Goal: Task Accomplishment & Management: Use online tool/utility

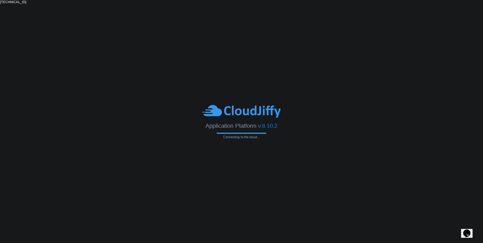
click at [247, 42] on body "Application Platform v.8.10.2 Connecting to the cloud... [TECHNICAL_ID]" at bounding box center [241, 121] width 483 height 243
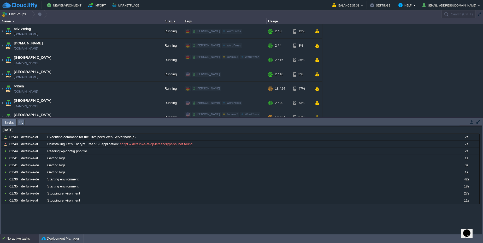
click at [365, 61] on div "adv-verlag [DOMAIN_NAME] Running [PERSON_NAME] Edit RAM 11% CPU 15% 2 / 8 12% […" at bounding box center [241, 70] width 483 height 93
paste input "178601"
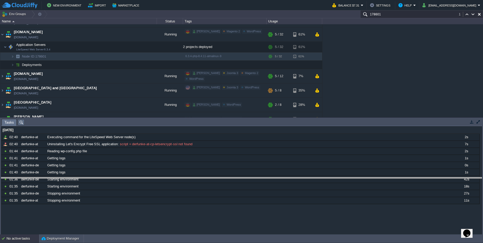
drag, startPoint x: 46, startPoint y: 123, endPoint x: 56, endPoint y: 195, distance: 72.9
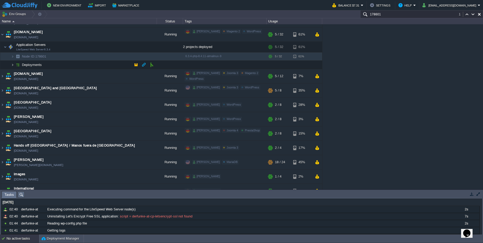
type input "178601"
click at [13, 65] on img at bounding box center [12, 65] width 3 height 8
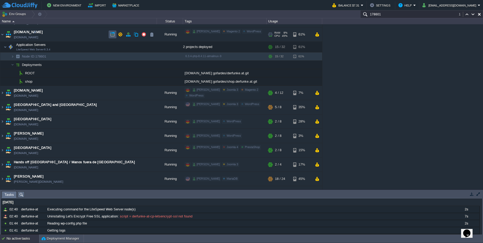
click at [111, 36] on button "button" at bounding box center [112, 34] width 5 height 5
click at [127, 82] on button "button" at bounding box center [128, 81] width 5 height 5
click at [127, 72] on button "button" at bounding box center [128, 73] width 5 height 5
click at [120, 36] on button "button" at bounding box center [120, 34] width 5 height 5
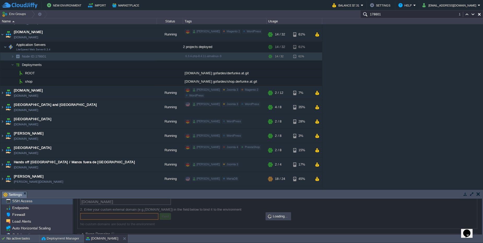
scroll to position [16, 0]
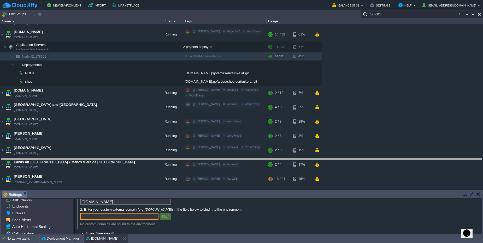
drag, startPoint x: 109, startPoint y: 191, endPoint x: 110, endPoint y: 158, distance: 32.9
click at [110, 158] on body "New Environment Import Marketplace Bonus $0.00 Upgrade Account Balance $7.31 Se…" at bounding box center [241, 121] width 483 height 243
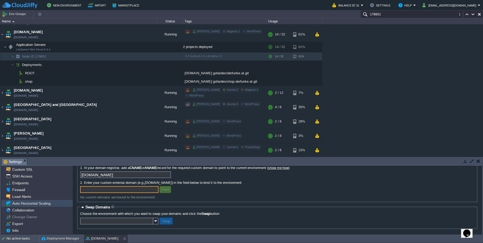
scroll to position [0, 0]
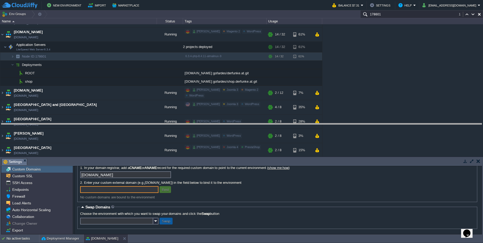
drag, startPoint x: 141, startPoint y: 161, endPoint x: 141, endPoint y: 124, distance: 36.8
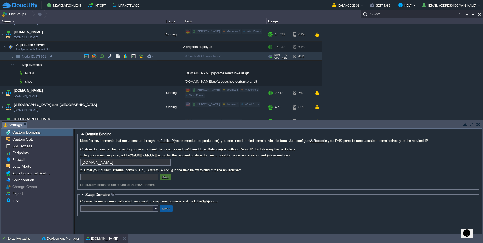
click at [11, 56] on img at bounding box center [12, 56] width 3 height 8
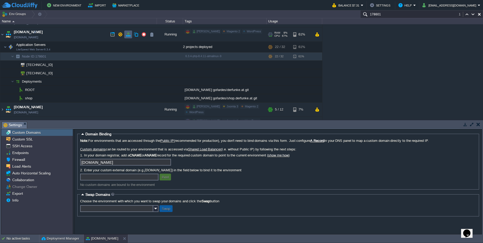
click at [125, 34] on td at bounding box center [128, 35] width 8 height 8
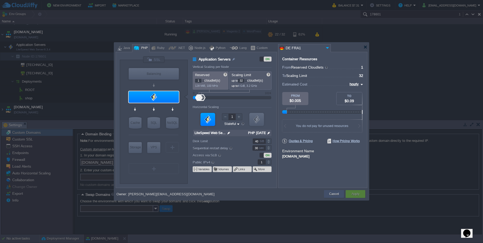
click at [331, 195] on button "Cancel" at bounding box center [334, 193] width 10 height 5
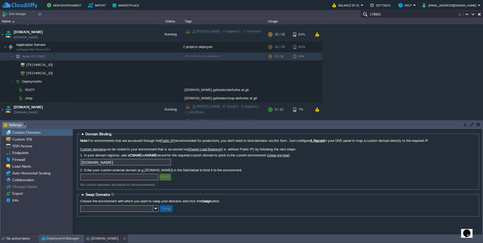
click at [22, 241] on div "No active tasks" at bounding box center [23, 239] width 33 height 8
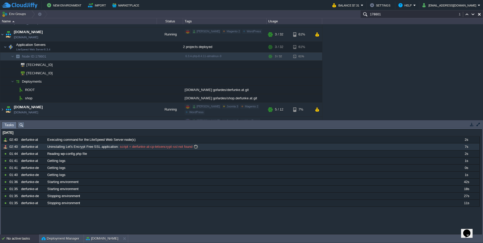
click at [113, 150] on div "Uninstalling Let's Encrypt Free SSL application : script = derfunke-at-cp-letse…" at bounding box center [249, 146] width 407 height 7
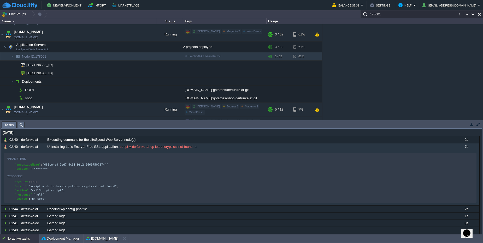
click at [113, 150] on div "Uninstalling Let's Encrypt Free SSL application : script = derfunke-at-cp-letse…" at bounding box center [249, 146] width 407 height 7
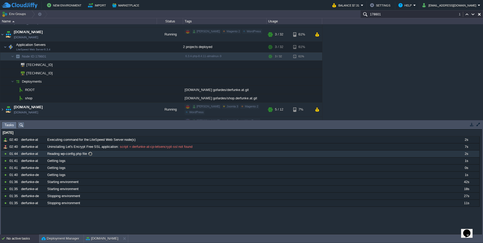
click at [104, 156] on div "Reading wp-config.php file" at bounding box center [249, 154] width 407 height 7
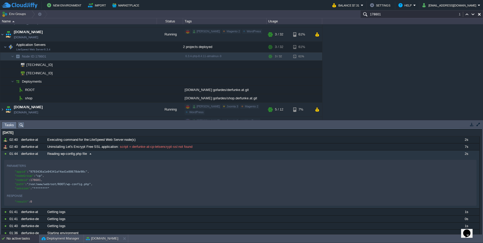
click at [104, 156] on div "Reading wp-config.php file" at bounding box center [249, 154] width 407 height 7
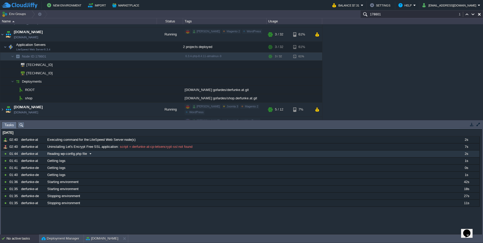
click at [104, 156] on div "Reading wp-config.php file" at bounding box center [249, 154] width 407 height 7
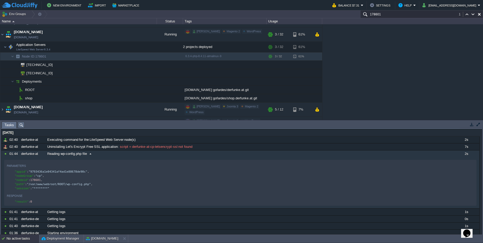
click at [104, 156] on div "Reading wp-config.php file" at bounding box center [249, 154] width 407 height 7
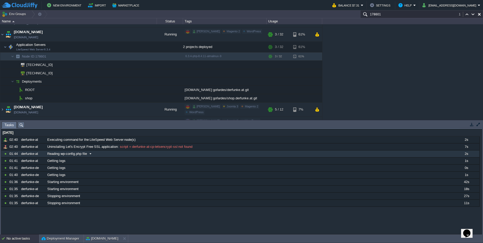
click at [104, 156] on div "Reading wp-config.php file" at bounding box center [249, 154] width 407 height 7
click at [93, 58] on button "button" at bounding box center [94, 56] width 5 height 5
click at [109, 47] on button "button" at bounding box center [109, 47] width 5 height 5
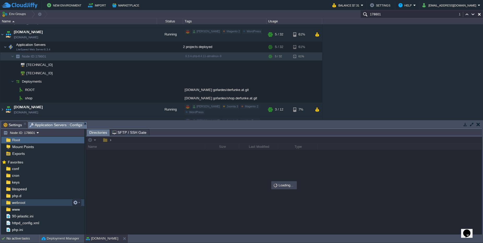
click at [22, 201] on span "webroot" at bounding box center [18, 202] width 15 height 5
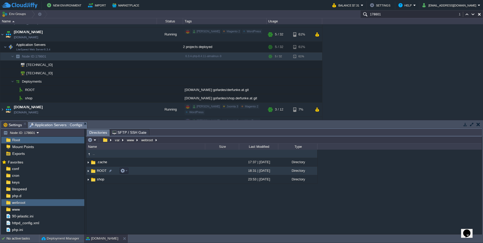
click at [99, 172] on span "ROOT" at bounding box center [101, 171] width 11 height 4
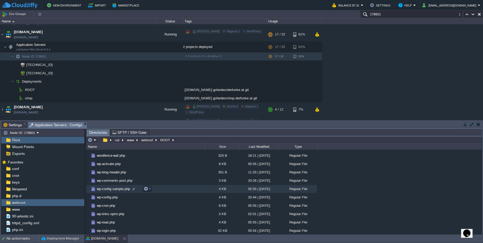
scroll to position [208, 0]
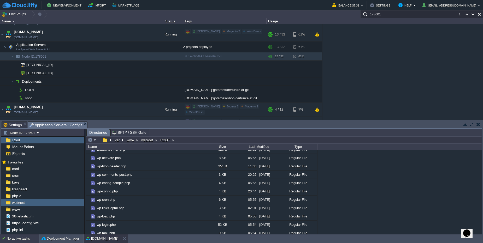
click at [22, 242] on div "No active tasks" at bounding box center [23, 239] width 33 height 8
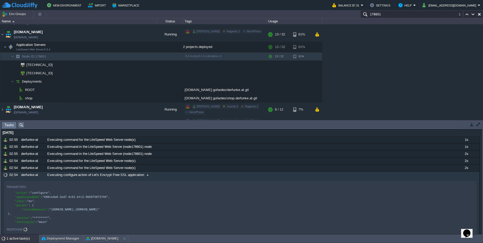
click at [136, 175] on span "Executing configure action of Let's Encrypt Free SSL application" at bounding box center [95, 175] width 97 height 5
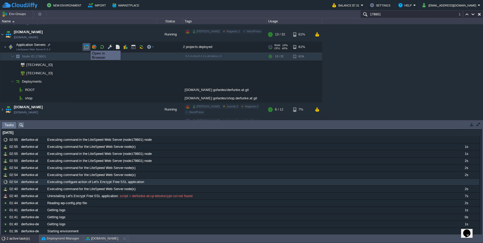
click at [87, 46] on button "button" at bounding box center [86, 47] width 5 height 5
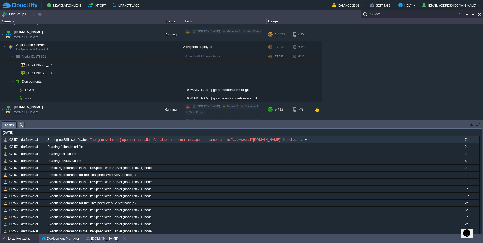
click at [302, 138] on span at bounding box center [305, 139] width 7 height 5
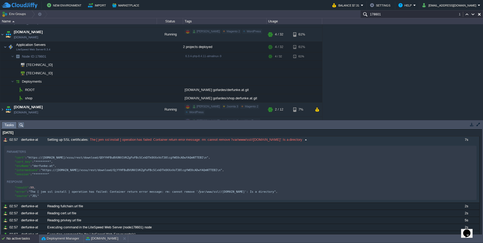
scroll to position [2, 0]
type textarea "/var/www/ssl/"
drag, startPoint x: 200, startPoint y: 195, endPoint x: 221, endPoint y: 195, distance: 21.4
click at [99, 241] on button "[DOMAIN_NAME]" at bounding box center [102, 238] width 32 height 5
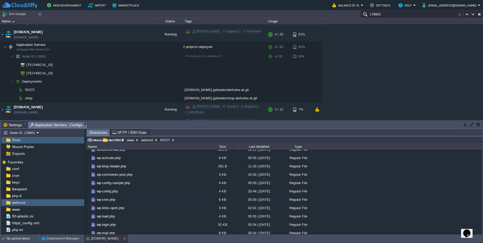
click at [179, 143] on input "/var/www/webroot/ROOT" at bounding box center [283, 139] width 395 height 7
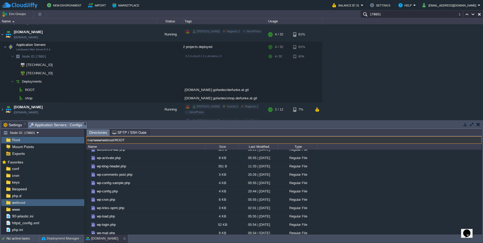
click at [179, 143] on input "/var/www/webroot/ROOT" at bounding box center [283, 139] width 395 height 7
paste input "ssl/"
type input "/var/www/ssl/"
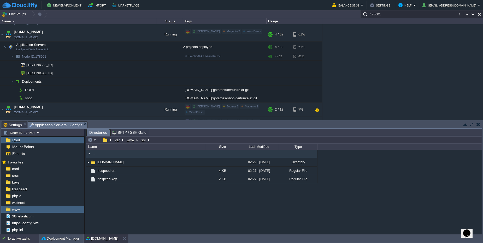
click at [30, 241] on div "No active tasks" at bounding box center [23, 239] width 33 height 8
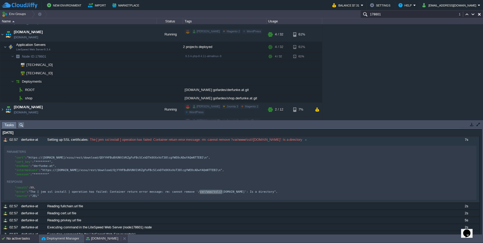
click at [102, 238] on button "[DOMAIN_NAME]" at bounding box center [102, 238] width 32 height 5
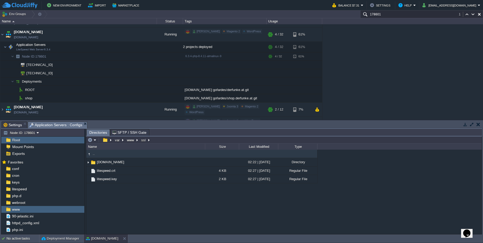
click at [32, 243] on div "No active tasks Deployment Manager [DOMAIN_NAME]" at bounding box center [241, 239] width 483 height 9
click at [30, 241] on div "No active tasks" at bounding box center [23, 239] width 33 height 8
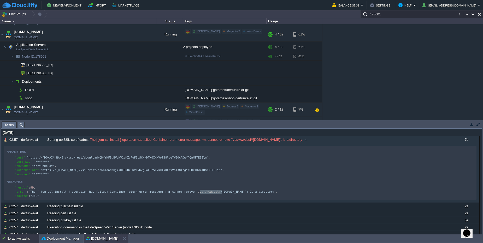
click at [106, 241] on button "[DOMAIN_NAME]" at bounding box center [102, 238] width 32 height 5
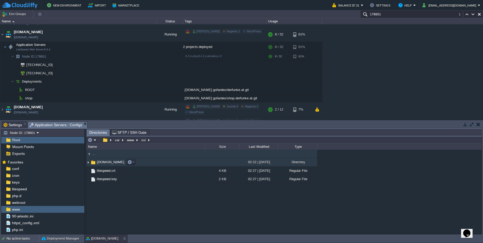
click at [104, 161] on span "[DOMAIN_NAME]" at bounding box center [110, 162] width 29 height 4
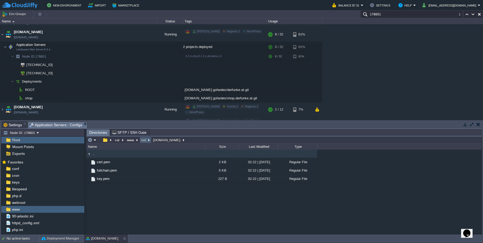
click at [143, 142] on button "ssl" at bounding box center [143, 140] width 7 height 5
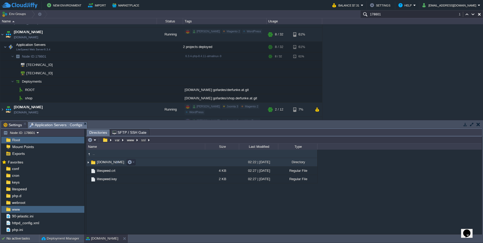
click at [101, 165] on td "[DOMAIN_NAME]" at bounding box center [145, 162] width 119 height 9
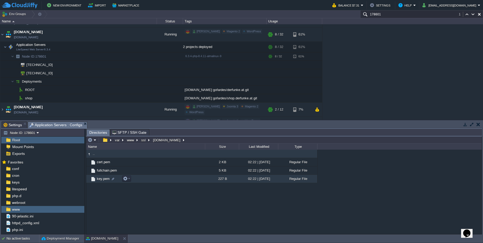
click at [109, 177] on span "key.pem" at bounding box center [103, 179] width 14 height 4
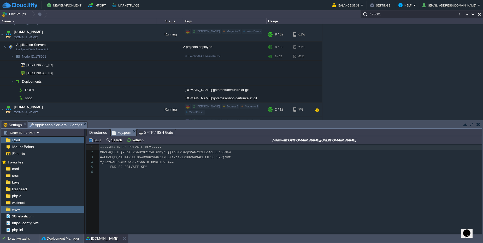
scroll to position [2, 0]
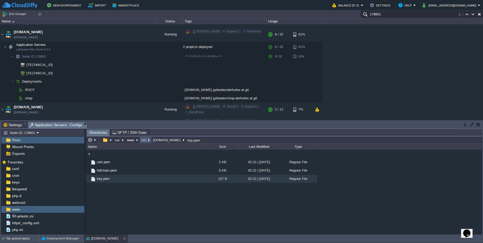
click at [147, 139] on em "ssl" at bounding box center [145, 140] width 10 height 5
click at [143, 141] on button "ssl" at bounding box center [143, 140] width 7 height 5
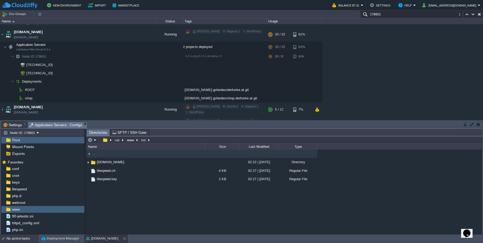
click at [15, 239] on div "No active tasks" at bounding box center [23, 239] width 33 height 8
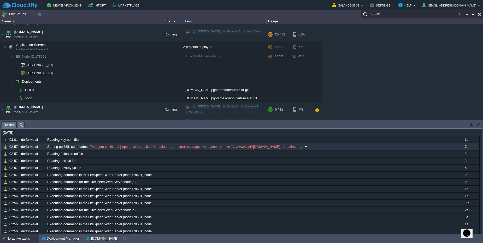
click at [302, 146] on span at bounding box center [305, 147] width 7 height 5
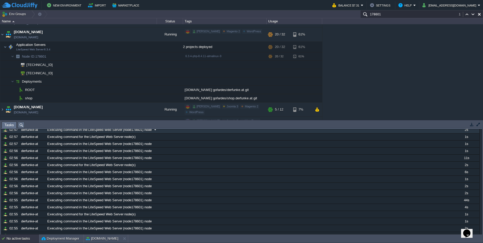
scroll to position [0, 0]
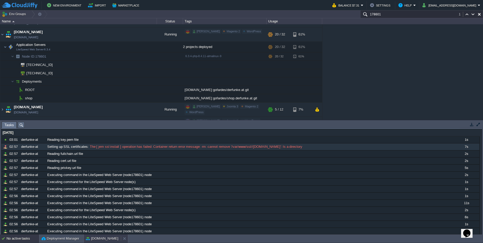
click at [98, 239] on button "[DOMAIN_NAME]" at bounding box center [102, 238] width 32 height 5
